Goal: Communication & Community: Answer question/provide support

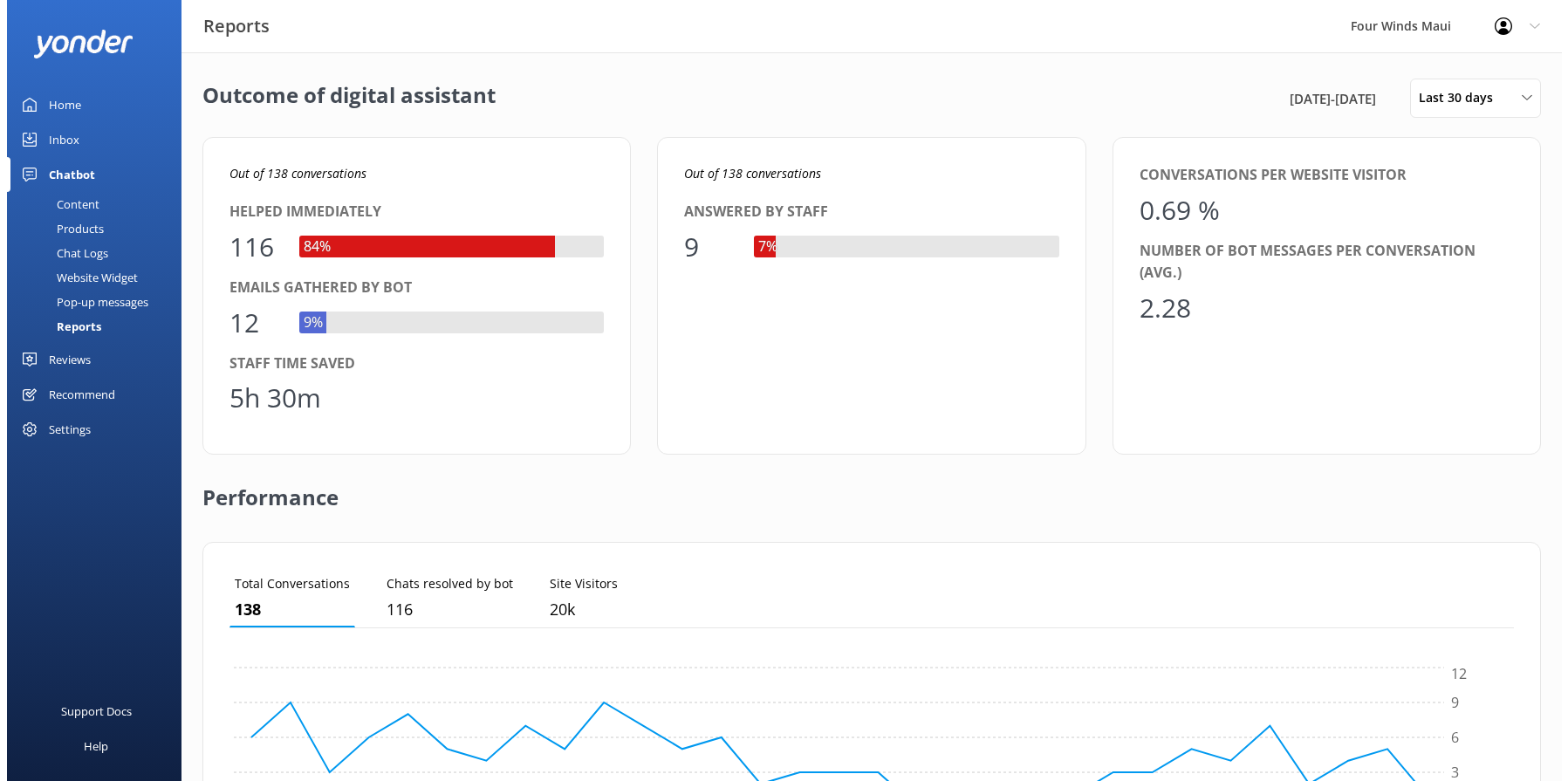
scroll to position [162, 1271]
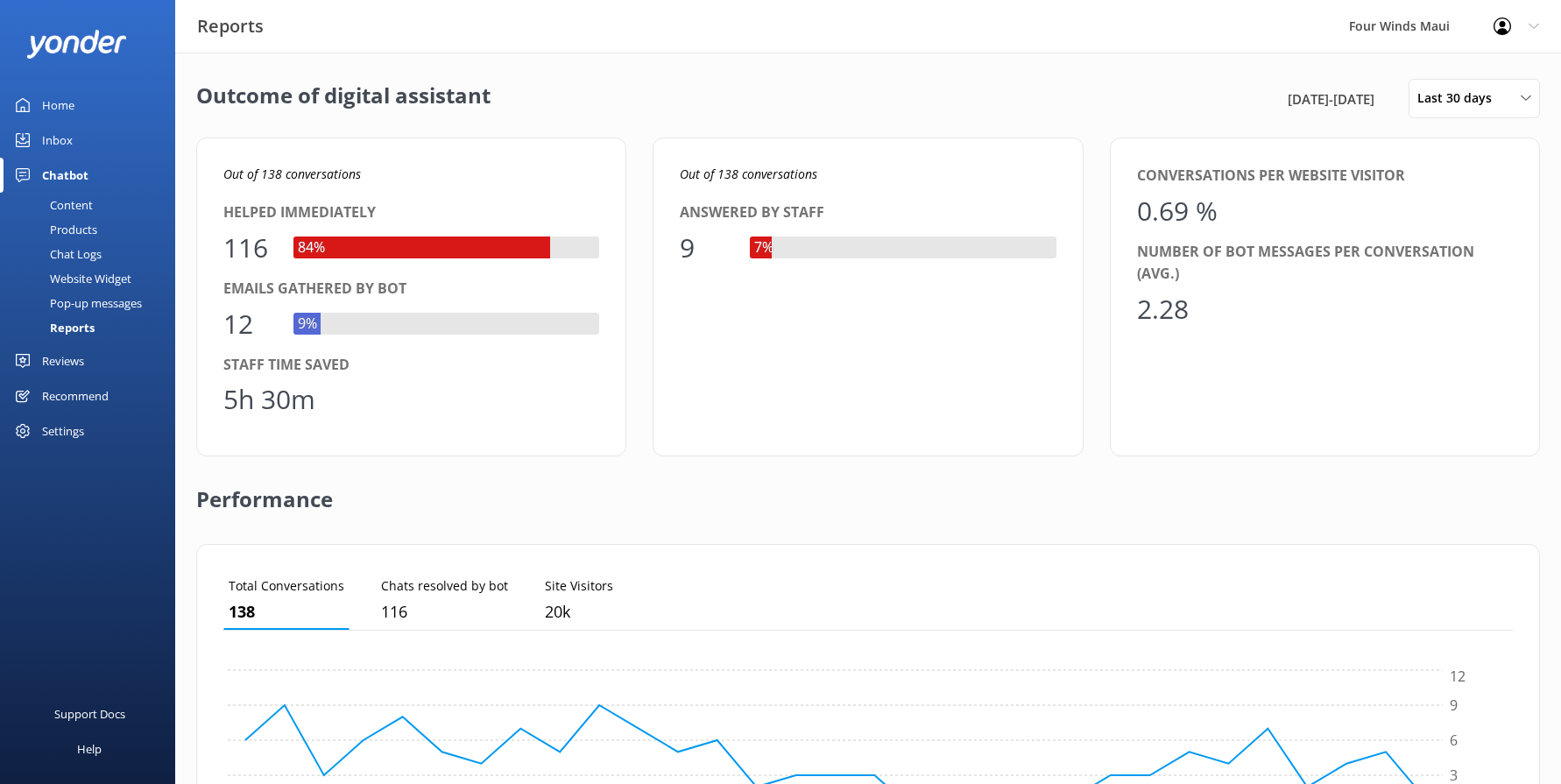
click at [73, 144] on link "Inbox" at bounding box center [88, 140] width 175 height 35
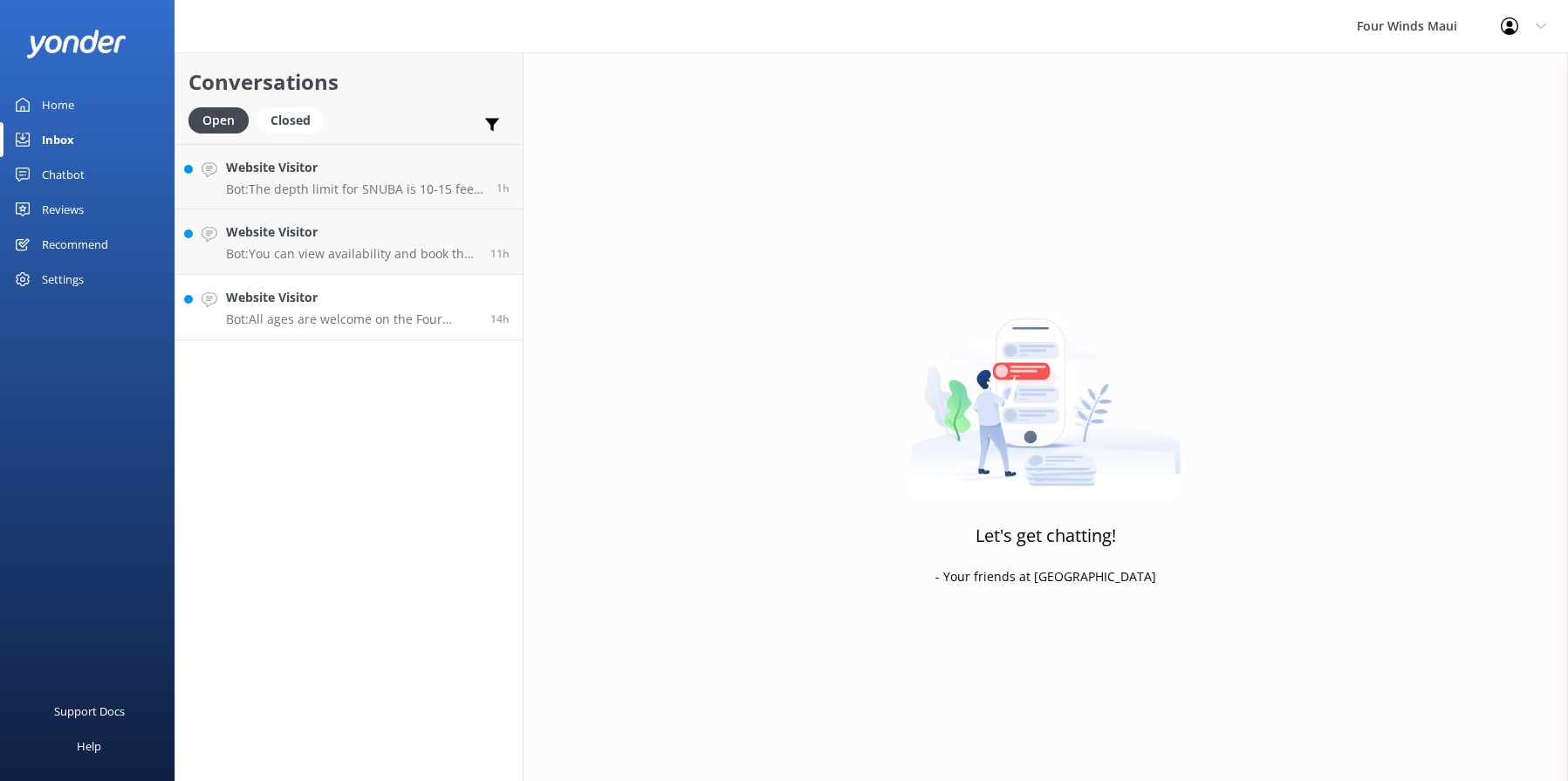
click at [345, 306] on h4 "Website Visitor" at bounding box center [351, 298] width 251 height 19
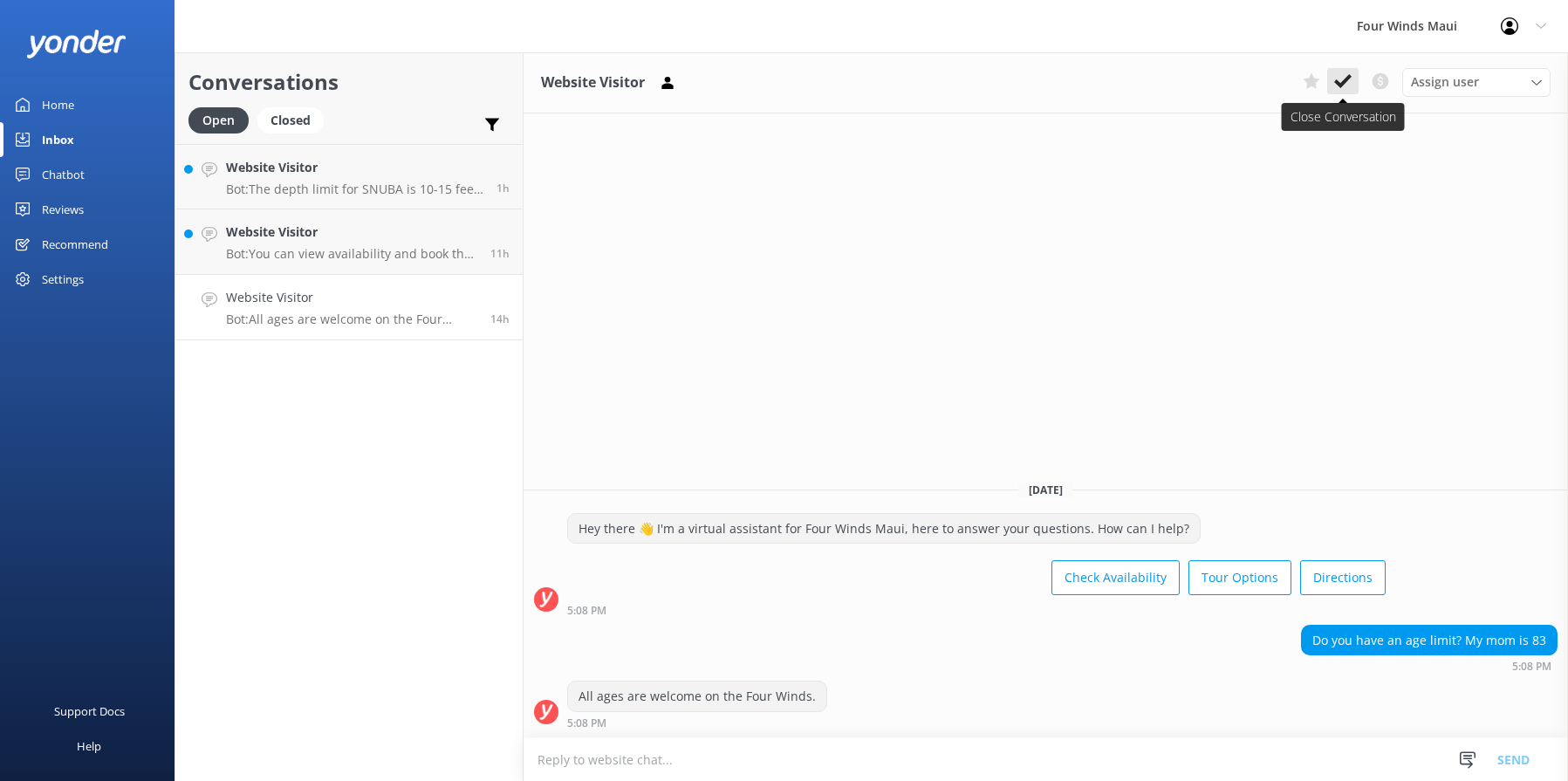
click at [1344, 81] on use at bounding box center [1342, 81] width 17 height 14
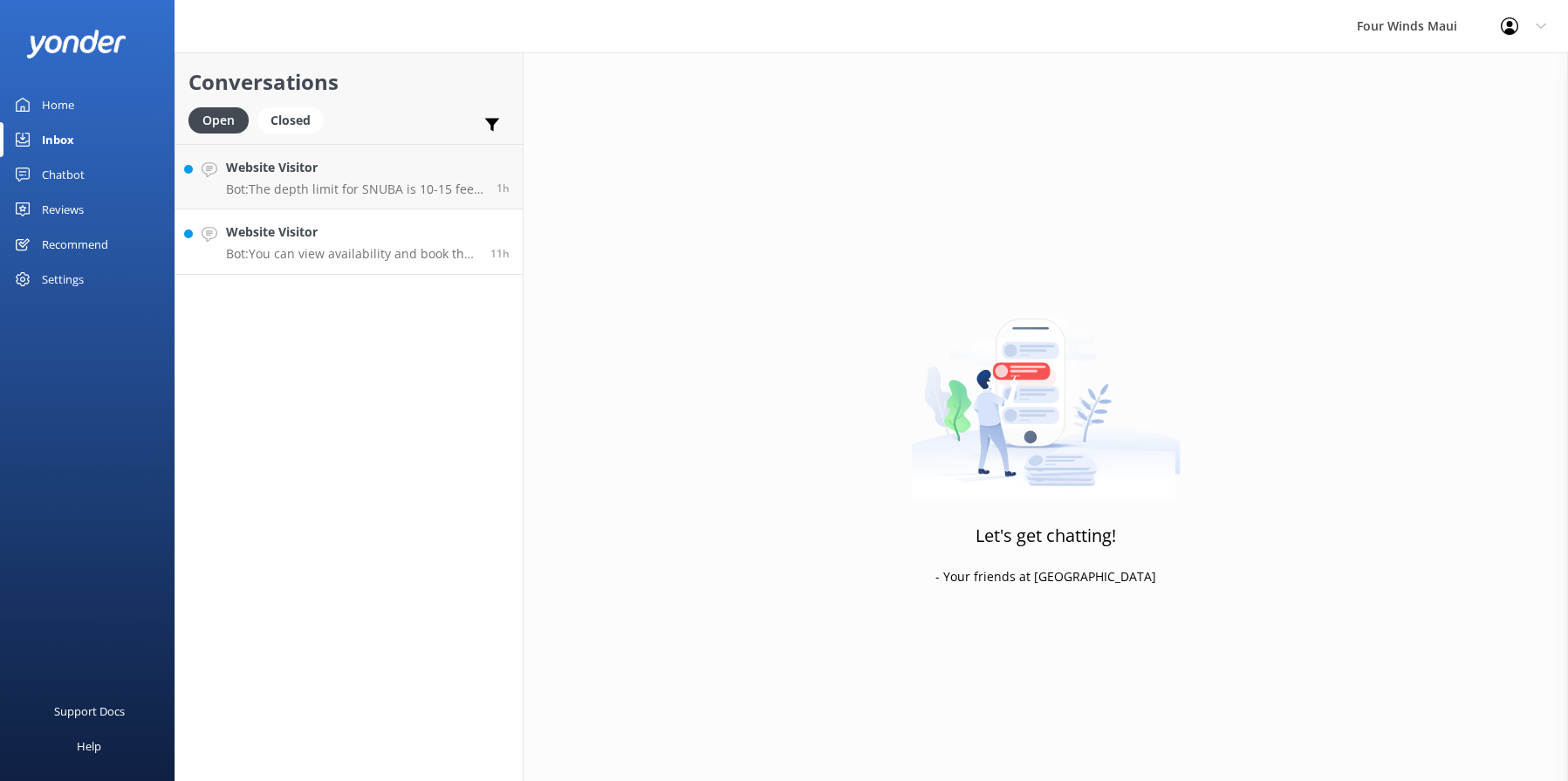
click at [389, 236] on h4 "Website Visitor" at bounding box center [351, 232] width 251 height 19
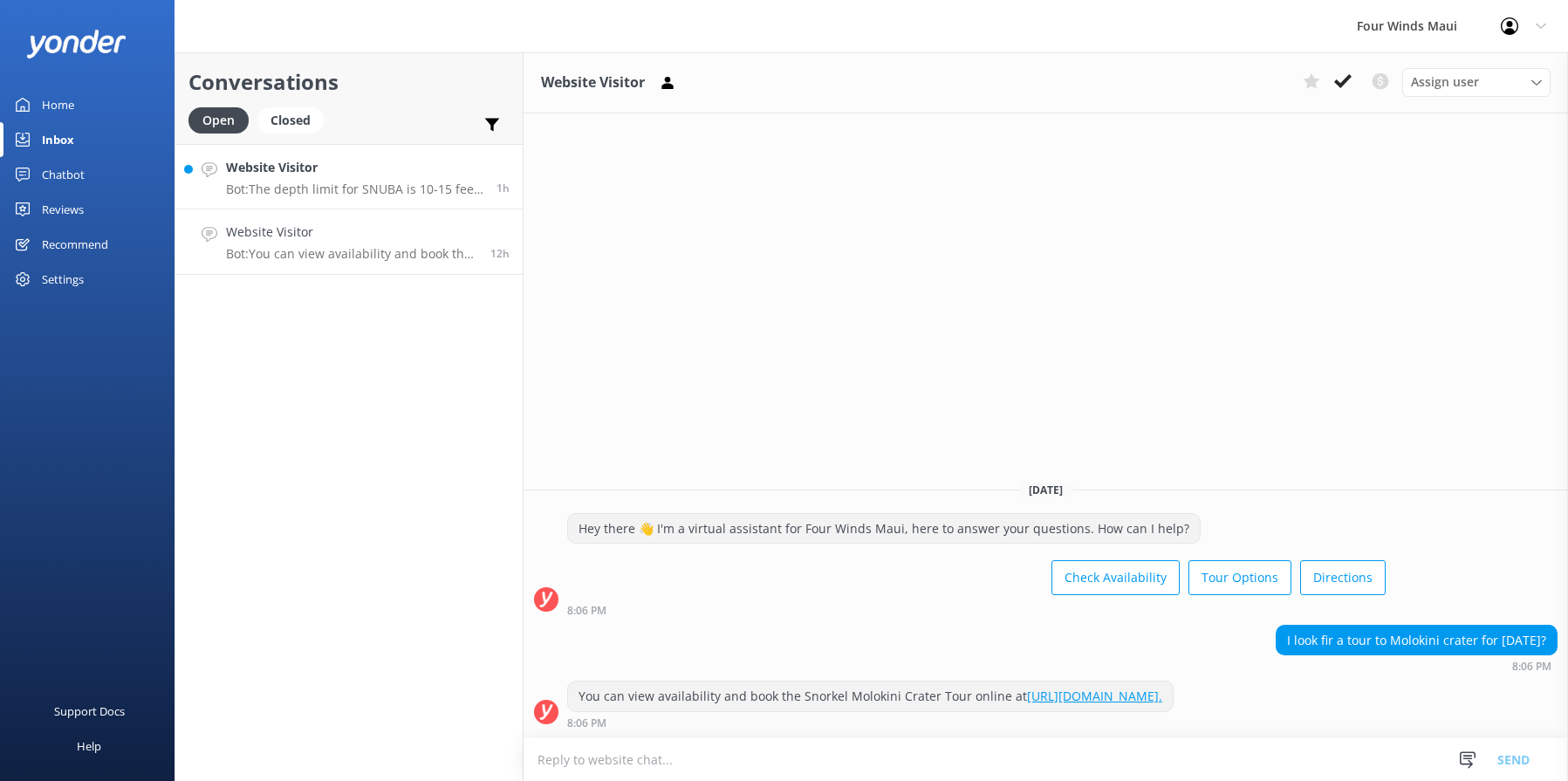
click at [387, 167] on h4 "Website Visitor" at bounding box center [354, 168] width 257 height 19
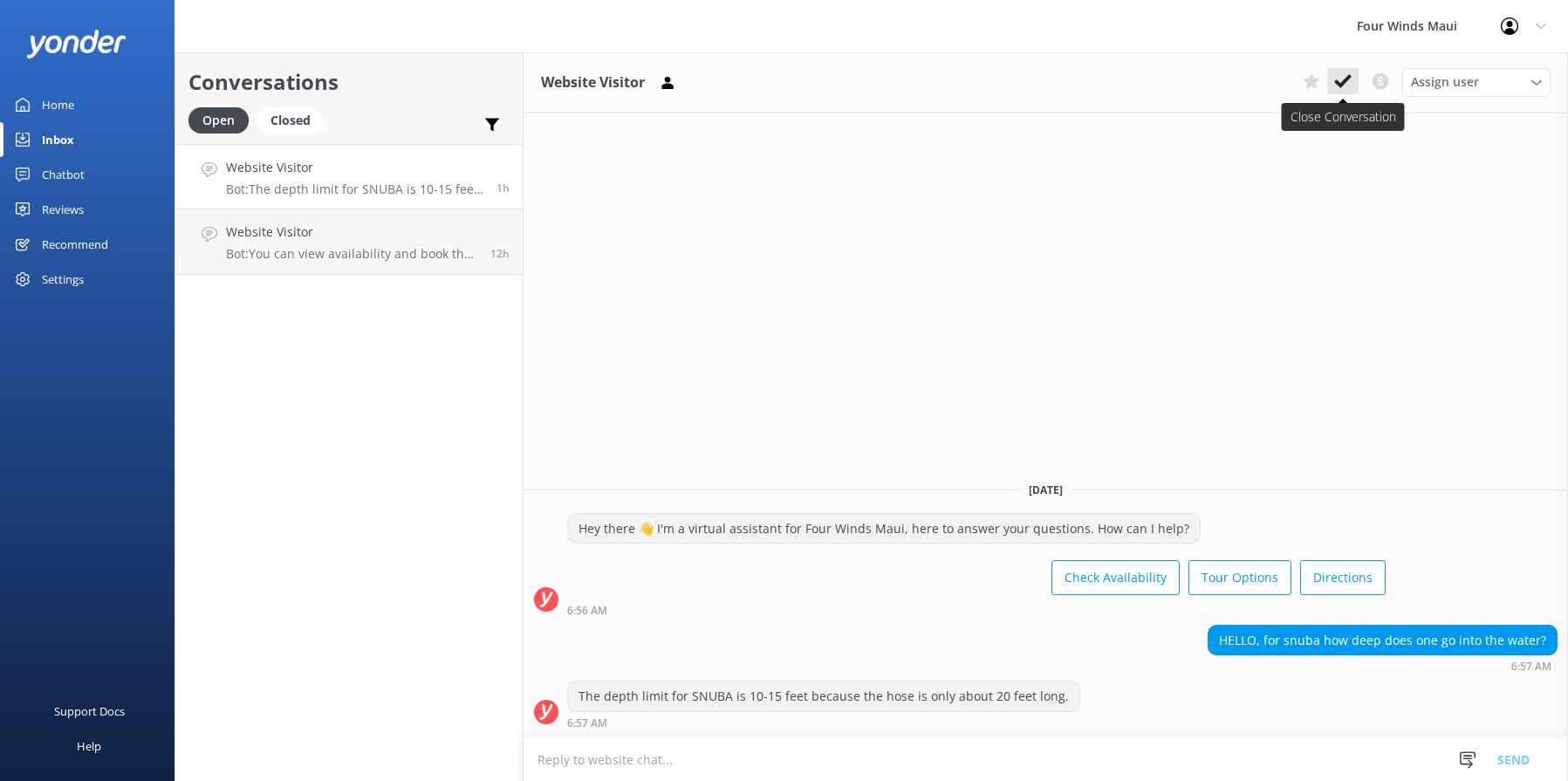
click at [1355, 82] on button at bounding box center [1342, 82] width 31 height 27
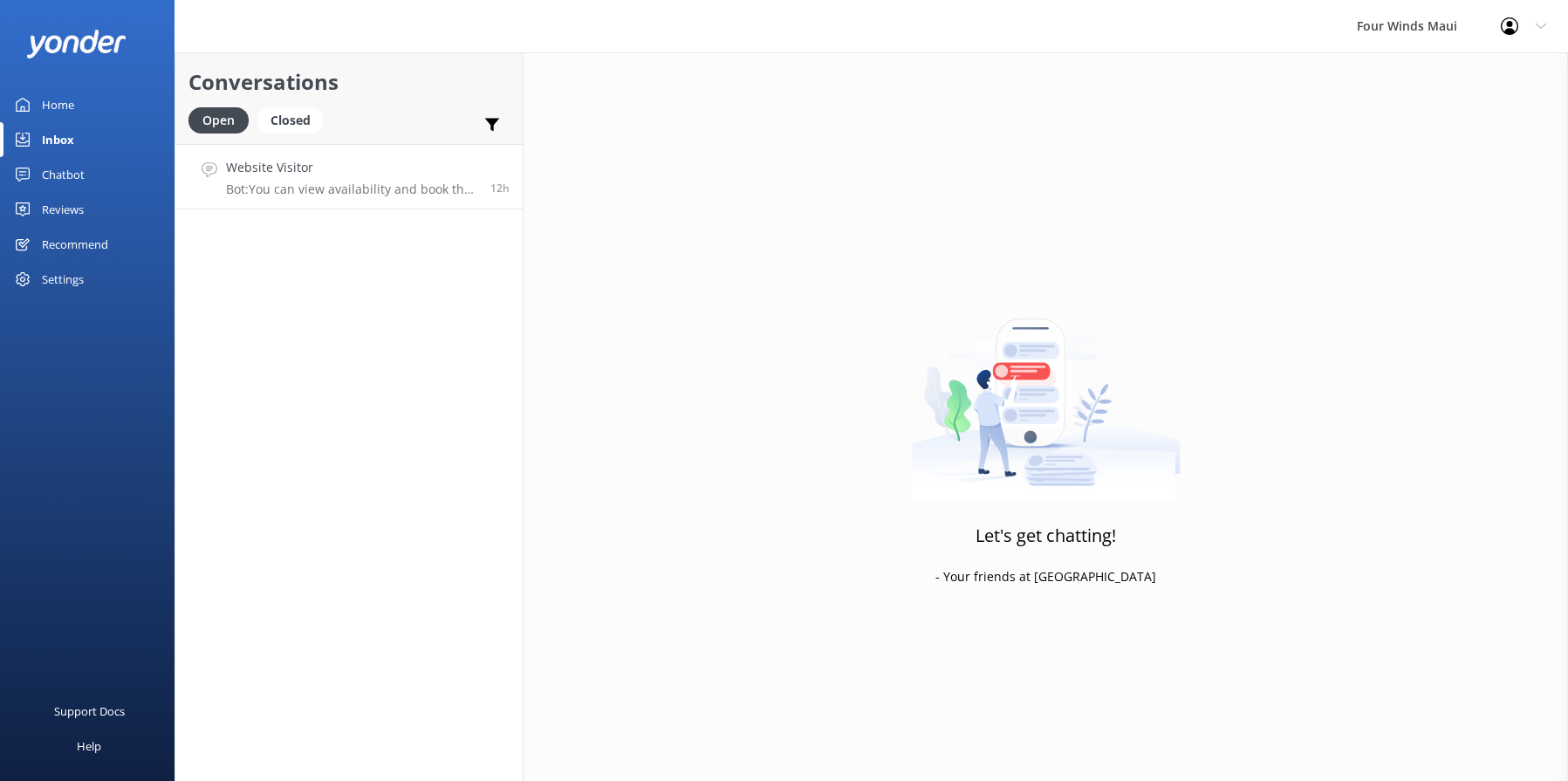
click at [366, 187] on p "Bot: You can view availability and book the Snorkel Molokini Crater Tour online…" at bounding box center [351, 189] width 251 height 16
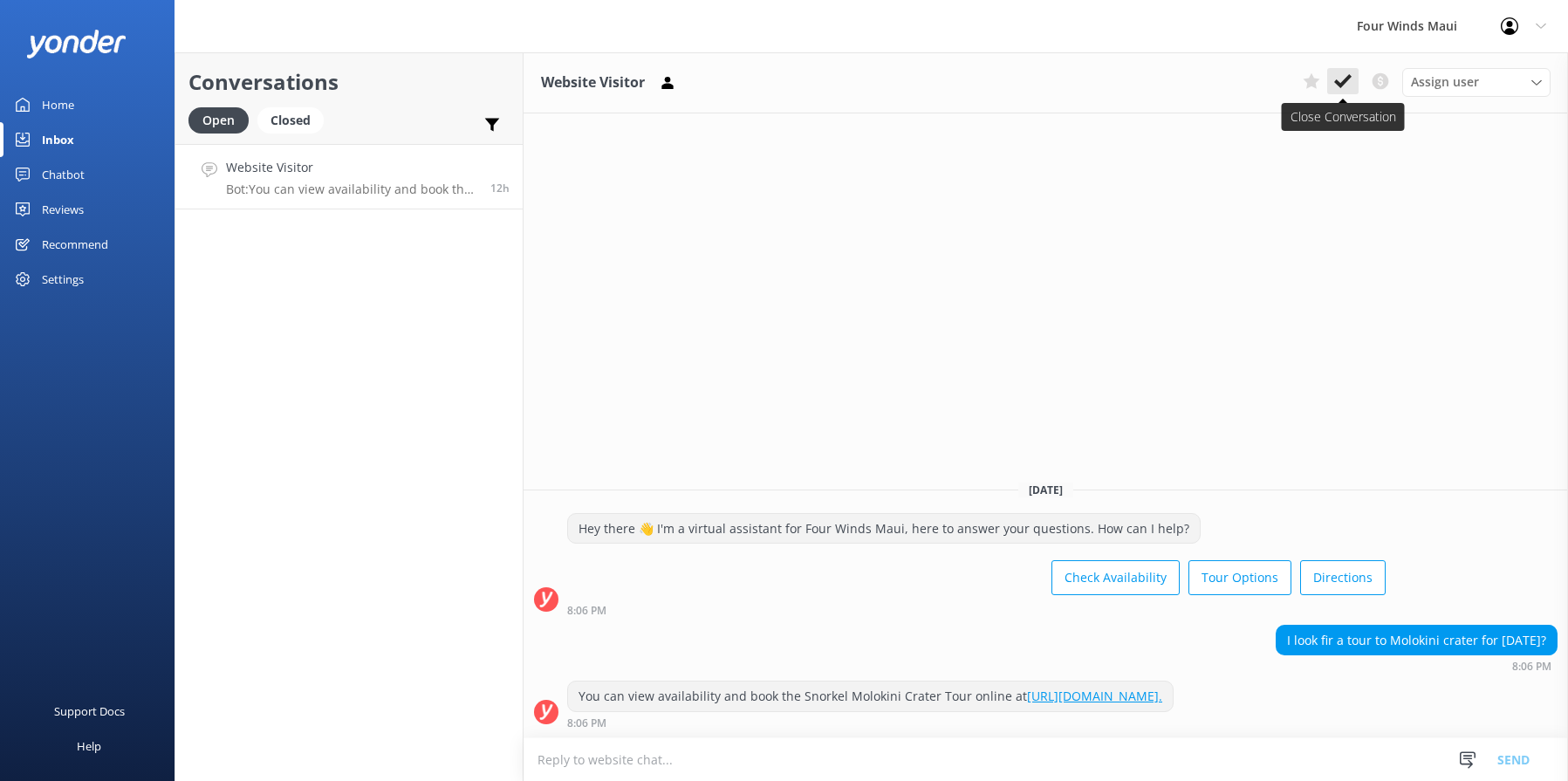
click at [1348, 82] on icon at bounding box center [1342, 81] width 17 height 17
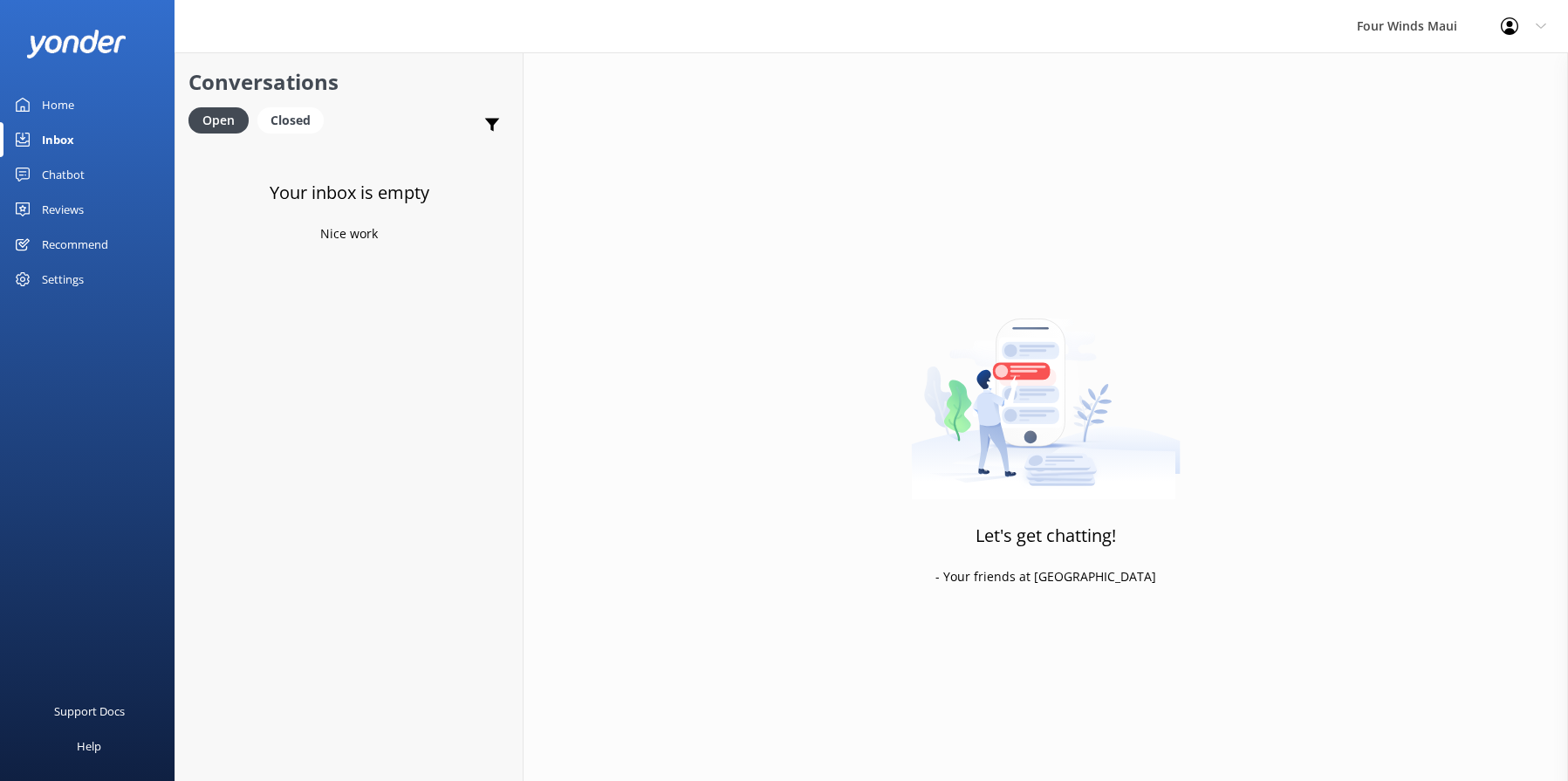
click at [66, 142] on div "Inbox" at bounding box center [58, 139] width 32 height 35
